Goal: Information Seeking & Learning: Learn about a topic

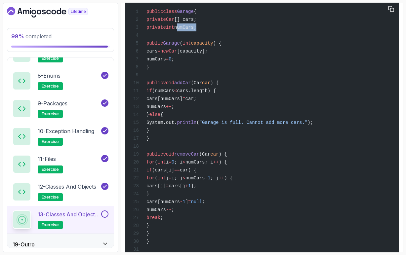
scroll to position [899, 0]
click at [191, 86] on span "addCar" at bounding box center [182, 83] width 17 height 5
click at [210, 86] on span "car" at bounding box center [206, 83] width 8 height 5
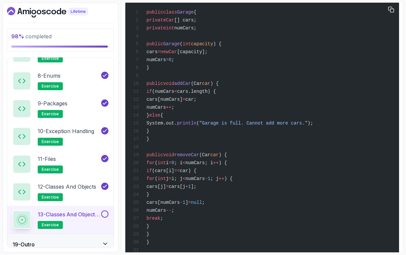
click at [183, 102] on span "cars[numCars]" at bounding box center [164, 99] width 36 height 5
click at [211, 120] on div "public class Garage { private Car [] cars; private int numCars; public Garage (…" at bounding box center [262, 155] width 263 height 299
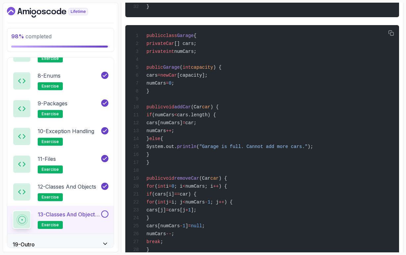
scroll to position [874, 0]
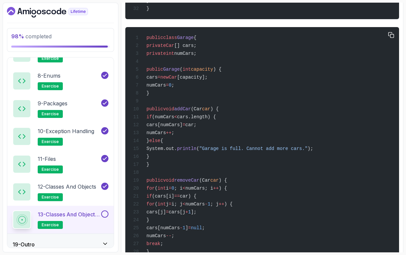
drag, startPoint x: 162, startPoint y: 181, endPoint x: 159, endPoint y: 123, distance: 58.2
click at [159, 123] on div "public class Garage { private Car [] cars; private int numCars; public Garage (…" at bounding box center [262, 180] width 263 height 299
click at [166, 132] on div "public class Garage { private Car [] cars; private int numCars; public Garage (…" at bounding box center [262, 180] width 263 height 299
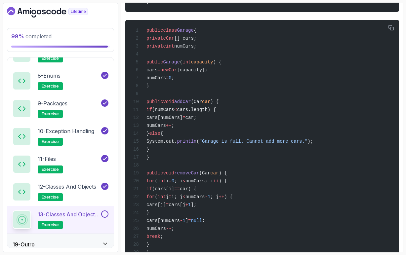
scroll to position [884, 0]
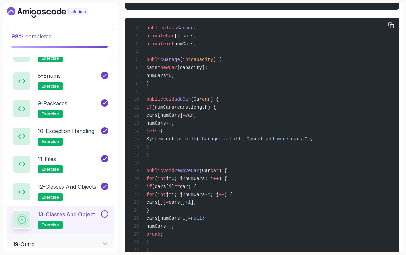
drag, startPoint x: 181, startPoint y: 153, endPoint x: 356, endPoint y: 151, distance: 174.6
click at [356, 151] on div "public class Garage { private Car [] cars; private int numCars; public Garage (…" at bounding box center [262, 170] width 263 height 299
copy span "System.out. println ( "Garage is full. Cannot add more cars." );"
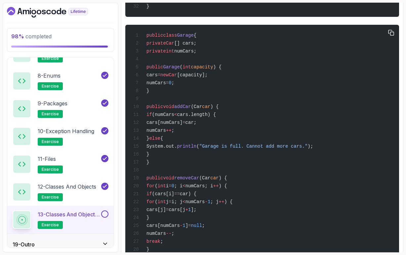
scroll to position [878, 0]
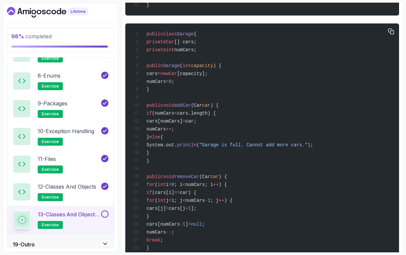
click at [197, 167] on div "public class Garage { private Car [] cars; private int numCars; public Garage (…" at bounding box center [262, 176] width 263 height 299
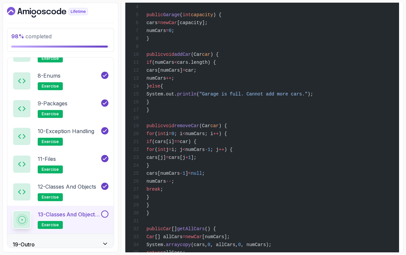
scroll to position [929, 0]
drag, startPoint x: 216, startPoint y: 149, endPoint x: 265, endPoint y: 149, distance: 49.6
click at [227, 136] on span "for ( int i = 0 ; i < numCars; i ++ ) {" at bounding box center [180, 133] width 94 height 5
click at [174, 144] on span "(cars[i]" at bounding box center [163, 141] width 22 height 5
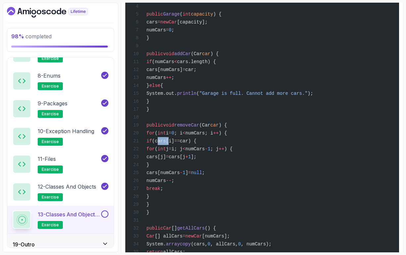
click at [196, 144] on span "car) {" at bounding box center [188, 141] width 17 height 5
drag, startPoint x: 237, startPoint y: 158, endPoint x: 215, endPoint y: 156, distance: 22.2
click at [196, 144] on span "if (cars[i] == car) {" at bounding box center [164, 141] width 63 height 5
click at [199, 128] on span "removeCar" at bounding box center [186, 125] width 25 height 5
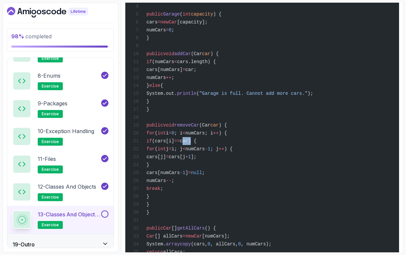
click at [199, 128] on span "removeCar" at bounding box center [186, 125] width 25 height 5
click at [219, 128] on span "car" at bounding box center [214, 125] width 8 height 5
click at [211, 128] on span "(Car" at bounding box center [204, 125] width 11 height 5
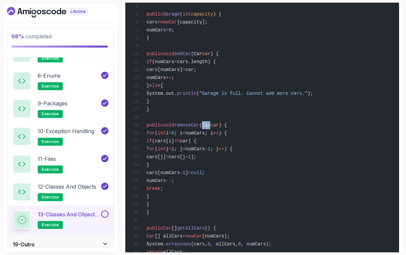
click at [219, 128] on span "car" at bounding box center [214, 125] width 8 height 5
drag, startPoint x: 205, startPoint y: 157, endPoint x: 212, endPoint y: 157, distance: 6.3
click at [174, 144] on span "(cars[i]" at bounding box center [163, 141] width 22 height 5
click at [212, 159] on div "public class Garage { private Car [] cars; private int numCars; public Garage (…" at bounding box center [262, 125] width 263 height 299
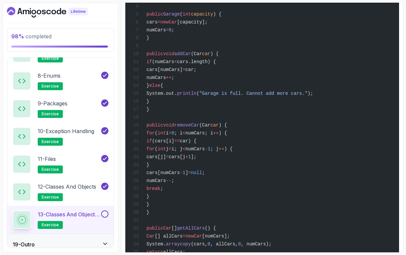
drag, startPoint x: 212, startPoint y: 157, endPoint x: 205, endPoint y: 157, distance: 6.3
click at [174, 144] on span "(cars[i]" at bounding box center [163, 141] width 22 height 5
click at [206, 161] on div "public class Garage { private Car [] cars; private int numCars; public Garage (…" at bounding box center [262, 125] width 263 height 299
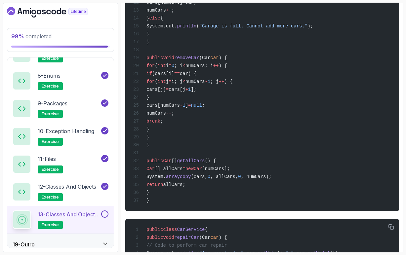
scroll to position [996, 0]
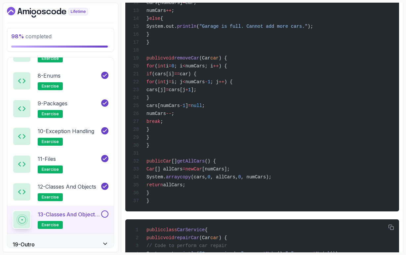
click at [207, 180] on span "(cars," at bounding box center [199, 177] width 17 height 5
click at [238, 180] on span ", allCars," at bounding box center [224, 177] width 28 height 5
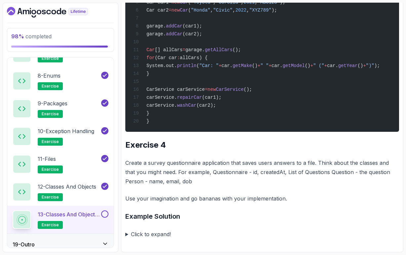
scroll to position [0, 0]
click at [238, 173] on p "Create a survey questionnaire application that saves users answers to a file. T…" at bounding box center [262, 172] width 274 height 28
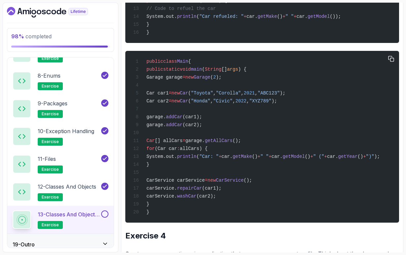
scroll to position [1314, 0]
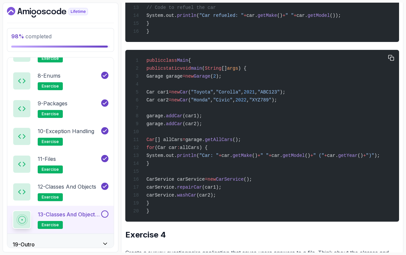
click at [210, 79] on span "Garage" at bounding box center [202, 76] width 17 height 5
click at [239, 110] on div "public class Main { public static void main ( String [] args ) { Garage garage …" at bounding box center [262, 136] width 263 height 164
click at [222, 79] on span ");" at bounding box center [219, 76] width 6 height 5
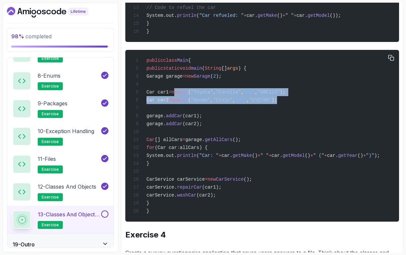
drag, startPoint x: 325, startPoint y: 129, endPoint x: 202, endPoint y: 119, distance: 123.7
click at [202, 119] on div "public class Main { public static void main ( String [] args ) { Garage garage …" at bounding box center [262, 136] width 263 height 164
click at [180, 95] on span "new" at bounding box center [176, 92] width 8 height 5
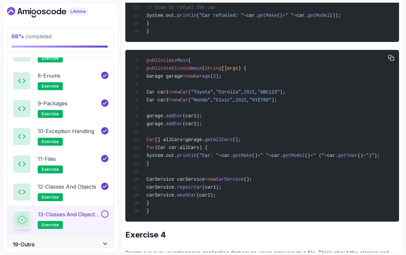
click at [202, 127] on span "(car2);" at bounding box center [193, 123] width 20 height 5
click at [232, 143] on span "getAllCars" at bounding box center [219, 139] width 28 height 5
click at [183, 143] on span "[] allCars" at bounding box center [169, 139] width 28 height 5
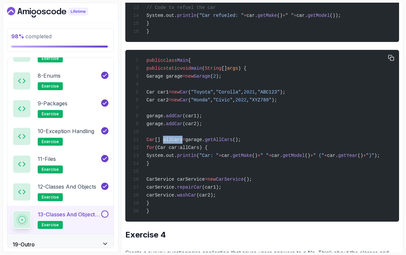
click at [183, 143] on span "[] allCars" at bounding box center [169, 139] width 28 height 5
click at [208, 150] on span "allCars) {" at bounding box center [194, 147] width 28 height 5
click at [244, 182] on span "CarService" at bounding box center [230, 179] width 28 height 5
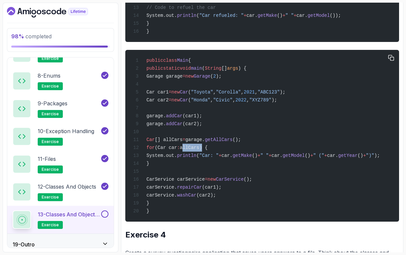
click at [244, 182] on span "CarService" at bounding box center [230, 179] width 28 height 5
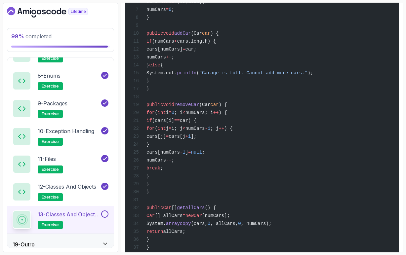
scroll to position [912, 0]
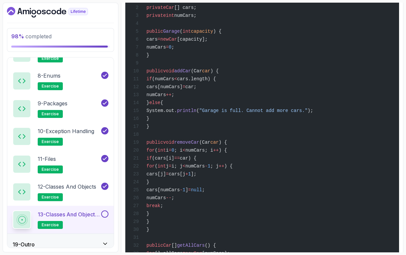
click at [152, 161] on span "if" at bounding box center [149, 158] width 6 height 5
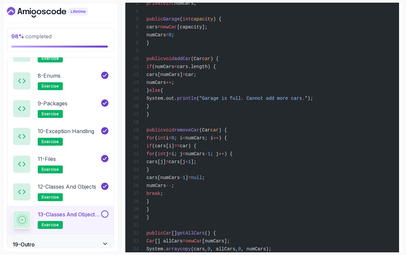
scroll to position [924, 0]
click at [199, 133] on span "removeCar" at bounding box center [186, 130] width 25 height 5
drag, startPoint x: 170, startPoint y: 154, endPoint x: 258, endPoint y: 153, distance: 88.0
click at [227, 141] on span "for ( int i = 0 ; i < numCars; i ++ ) {" at bounding box center [180, 138] width 94 height 5
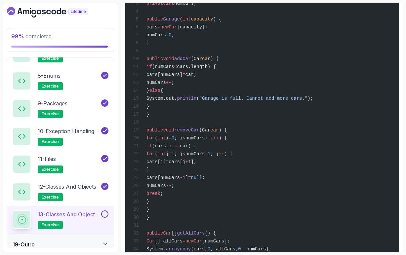
click at [196, 149] on span "car) {" at bounding box center [188, 146] width 17 height 5
